Goal: Check status: Check status

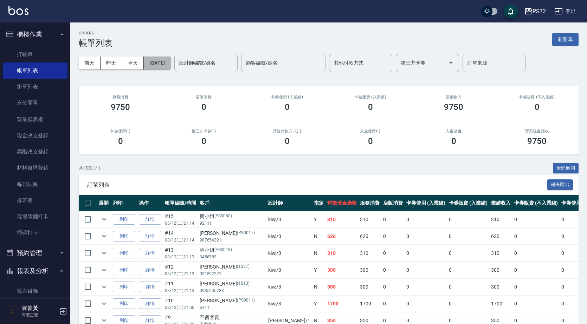
click at [165, 64] on button "[DATE]" at bounding box center [157, 63] width 27 height 13
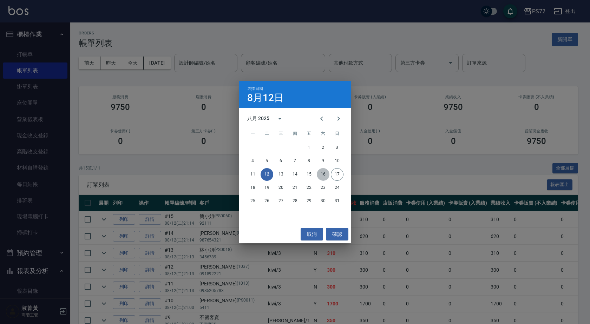
click at [325, 170] on button "16" at bounding box center [323, 174] width 13 height 13
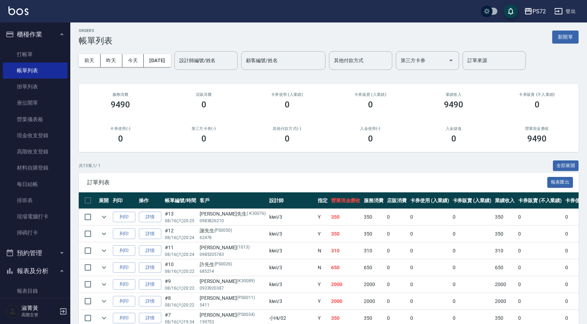
scroll to position [139, 0]
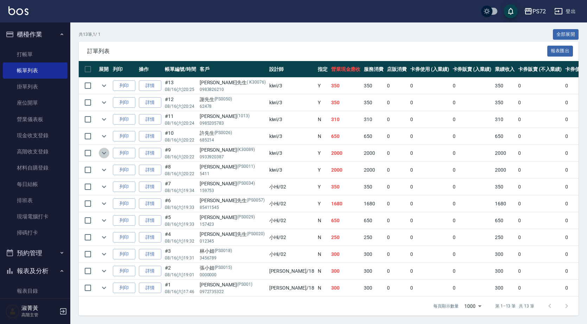
click at [105, 149] on icon "expand row" at bounding box center [104, 153] width 8 height 8
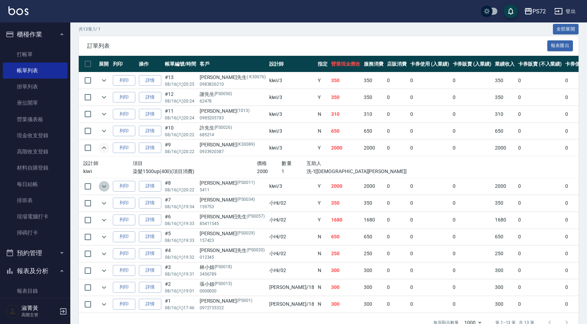
click at [107, 186] on icon "expand row" at bounding box center [104, 186] width 8 height 8
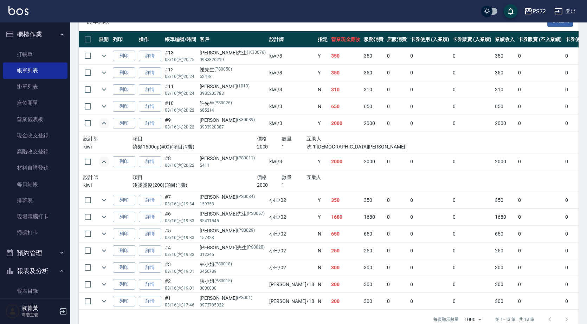
scroll to position [174, 0]
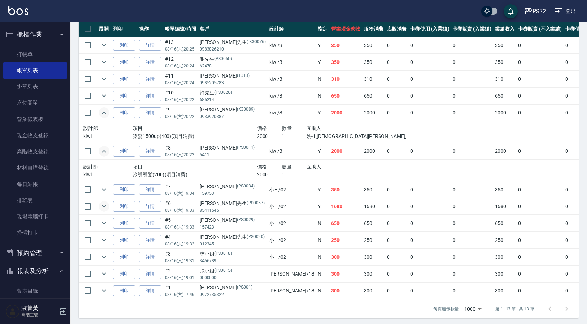
click at [108, 206] on button "expand row" at bounding box center [104, 206] width 11 height 11
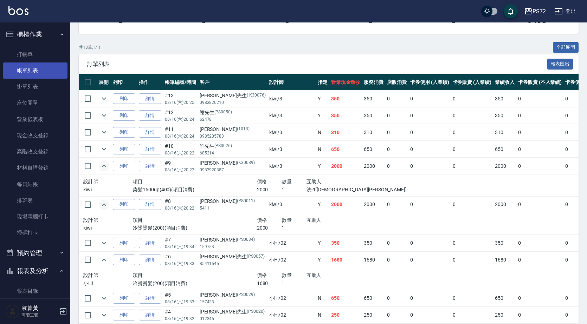
scroll to position [34, 0]
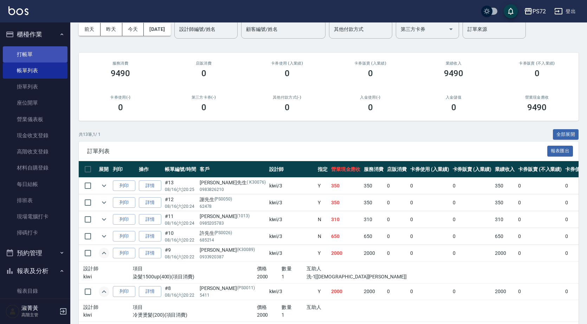
click at [27, 50] on link "打帳單" at bounding box center [35, 54] width 65 height 16
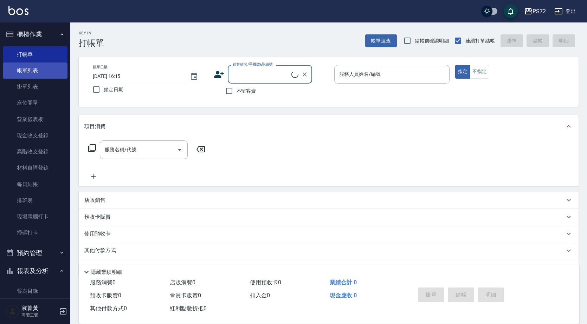
click at [30, 76] on link "帳單列表" at bounding box center [35, 71] width 65 height 16
